Goal: Information Seeking & Learning: Learn about a topic

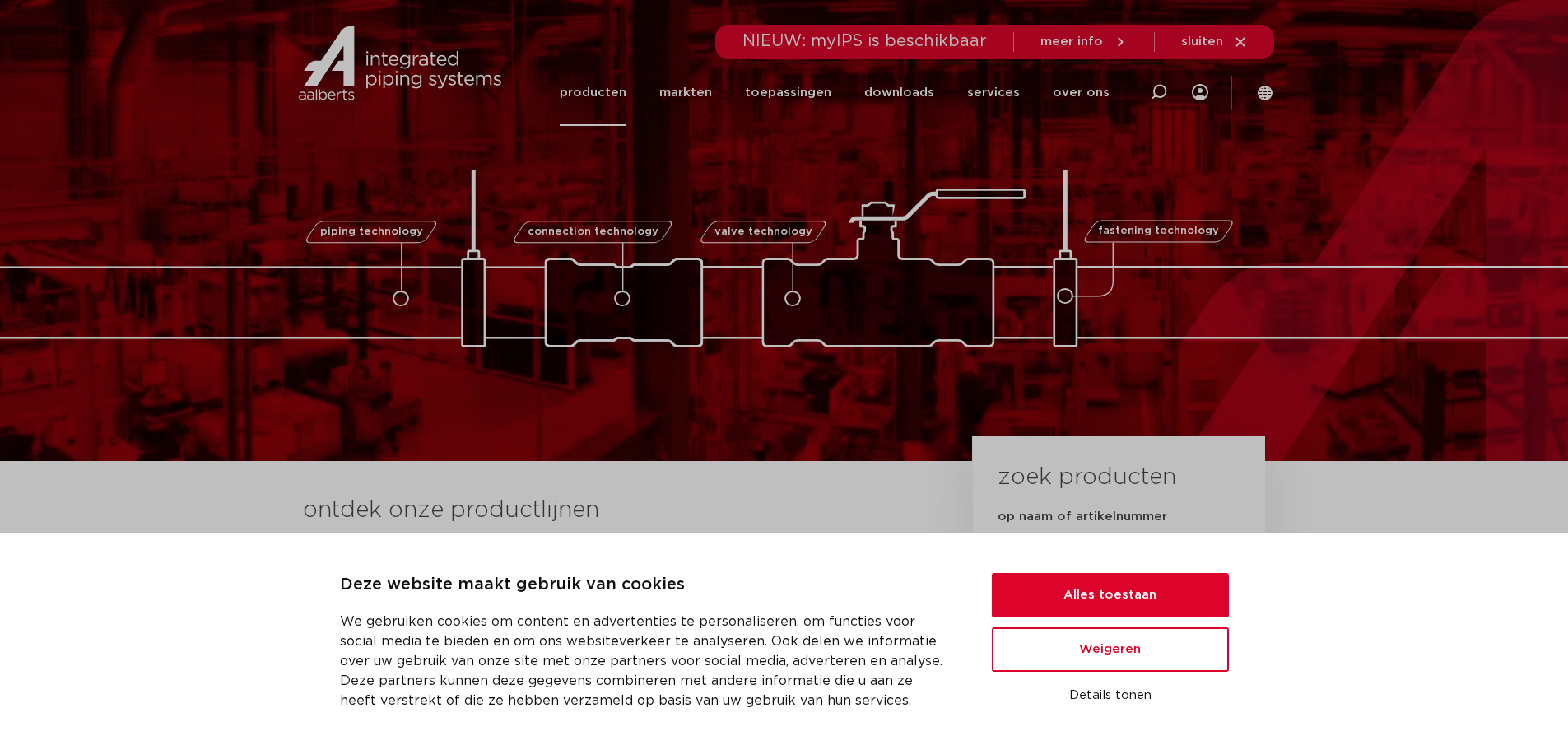
click at [627, 93] on link "producten" at bounding box center [593, 92] width 67 height 67
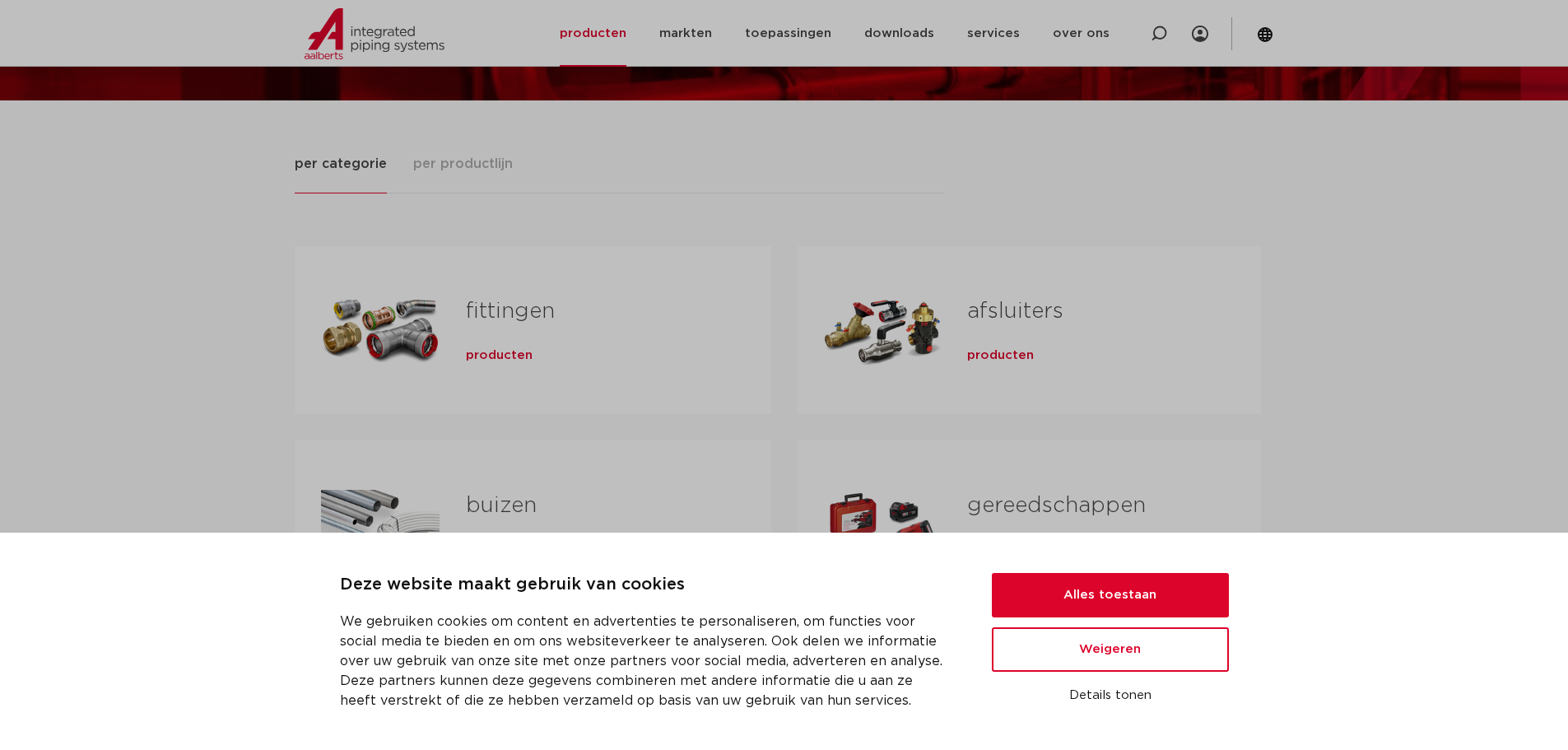
click at [487, 345] on div "producten" at bounding box center [592, 352] width 253 height 23
click at [482, 353] on span "producten" at bounding box center [499, 355] width 67 height 16
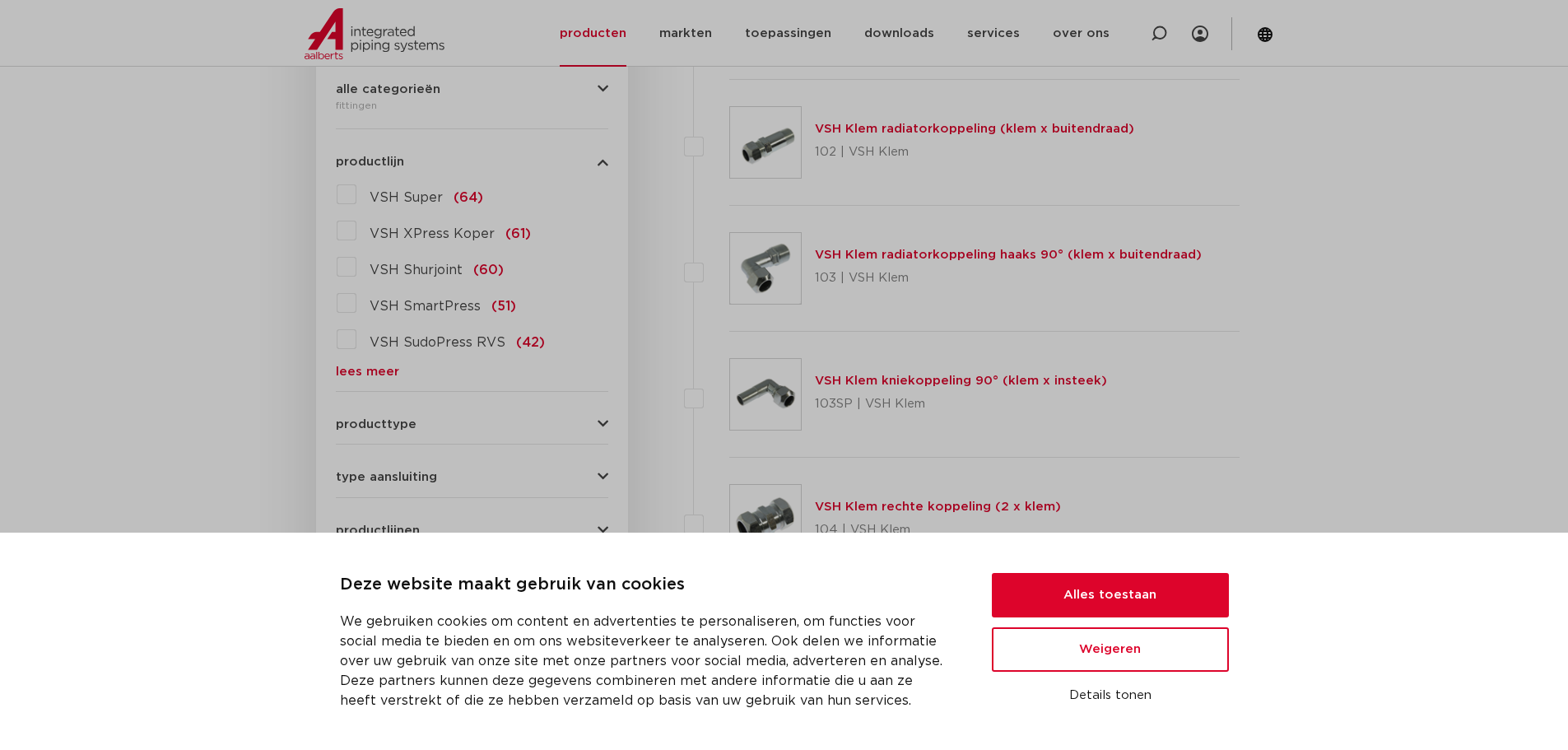
scroll to position [312, 0]
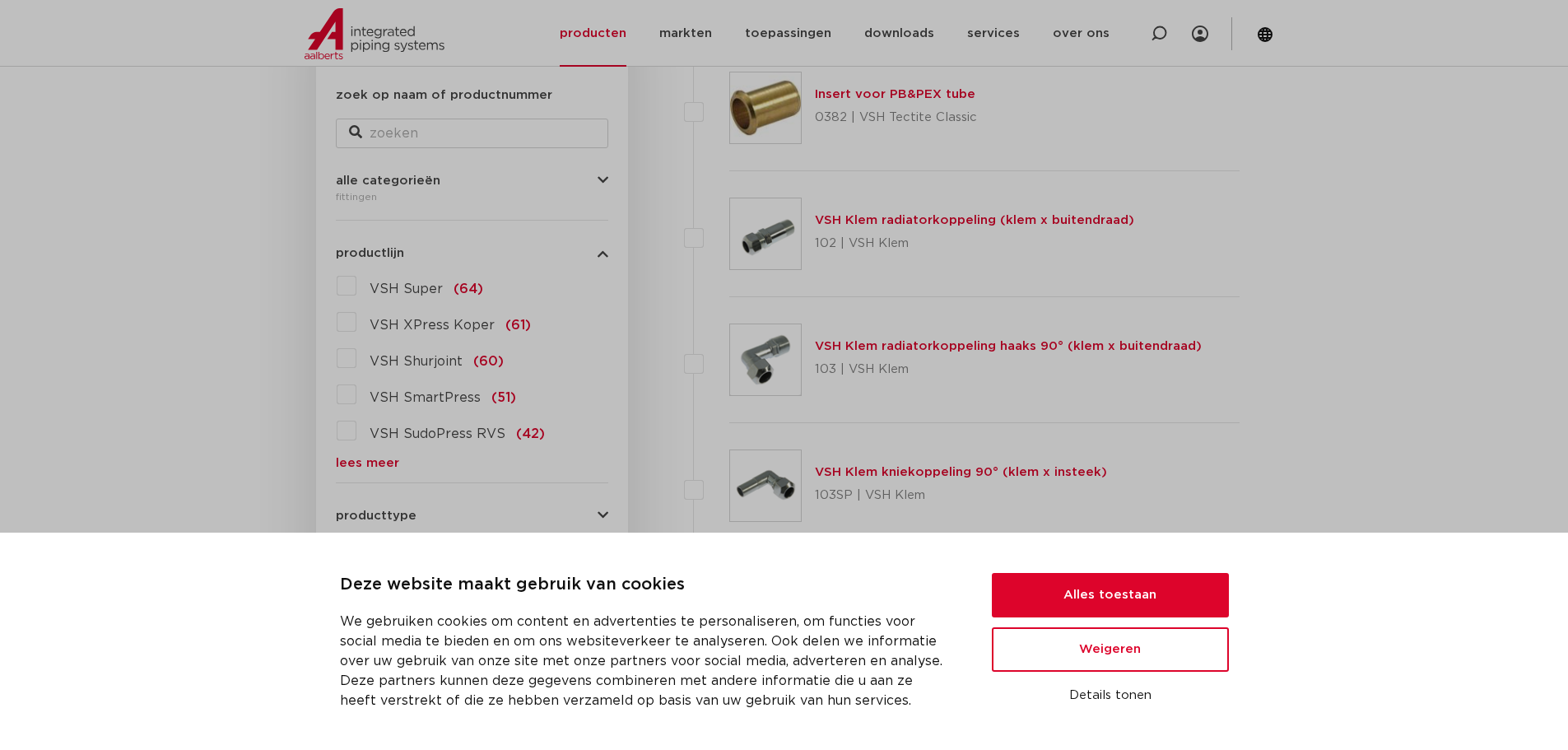
click at [370, 461] on link "lees meer" at bounding box center [472, 463] width 272 height 13
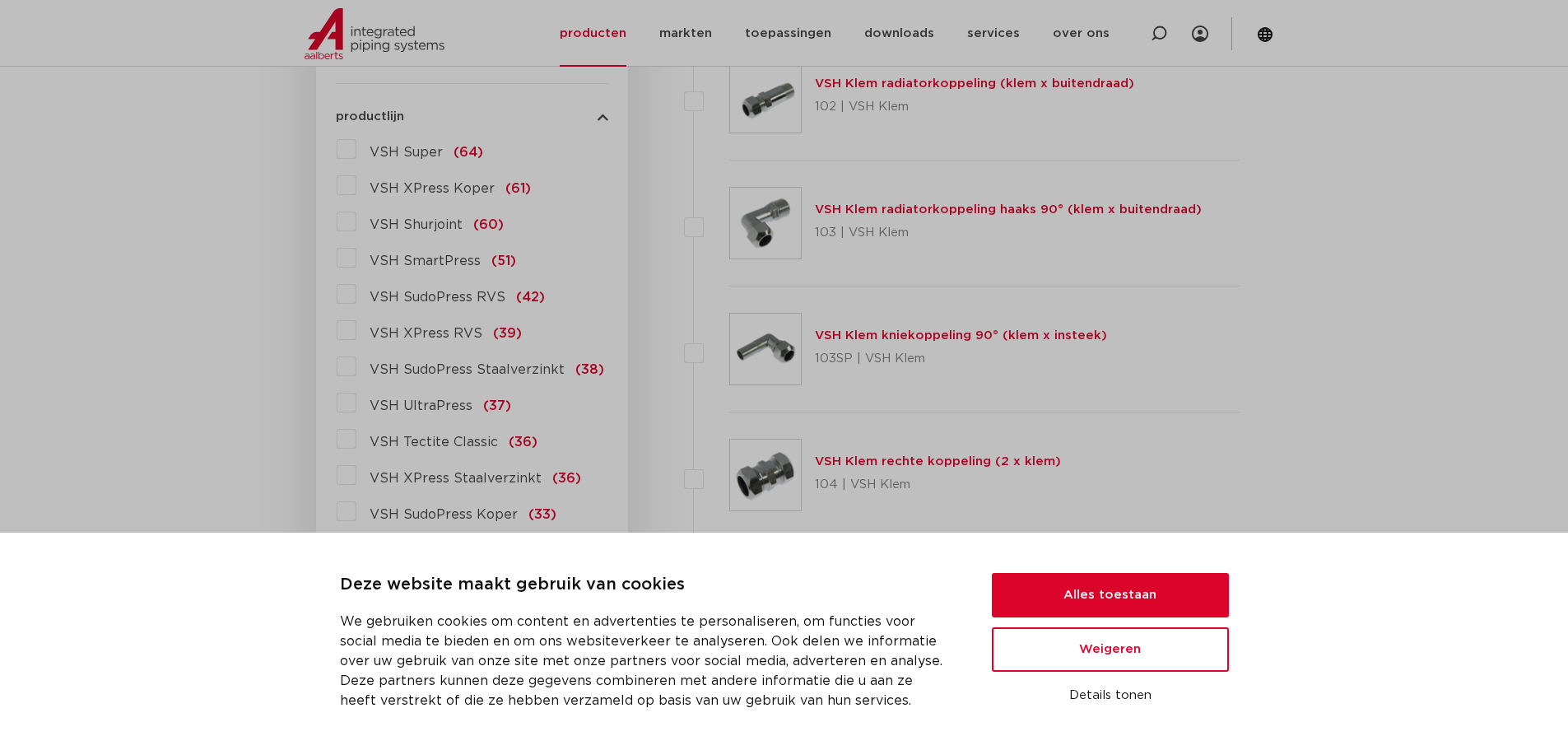
scroll to position [476, 0]
